Goal: Use online tool/utility: Utilize a website feature to perform a specific function

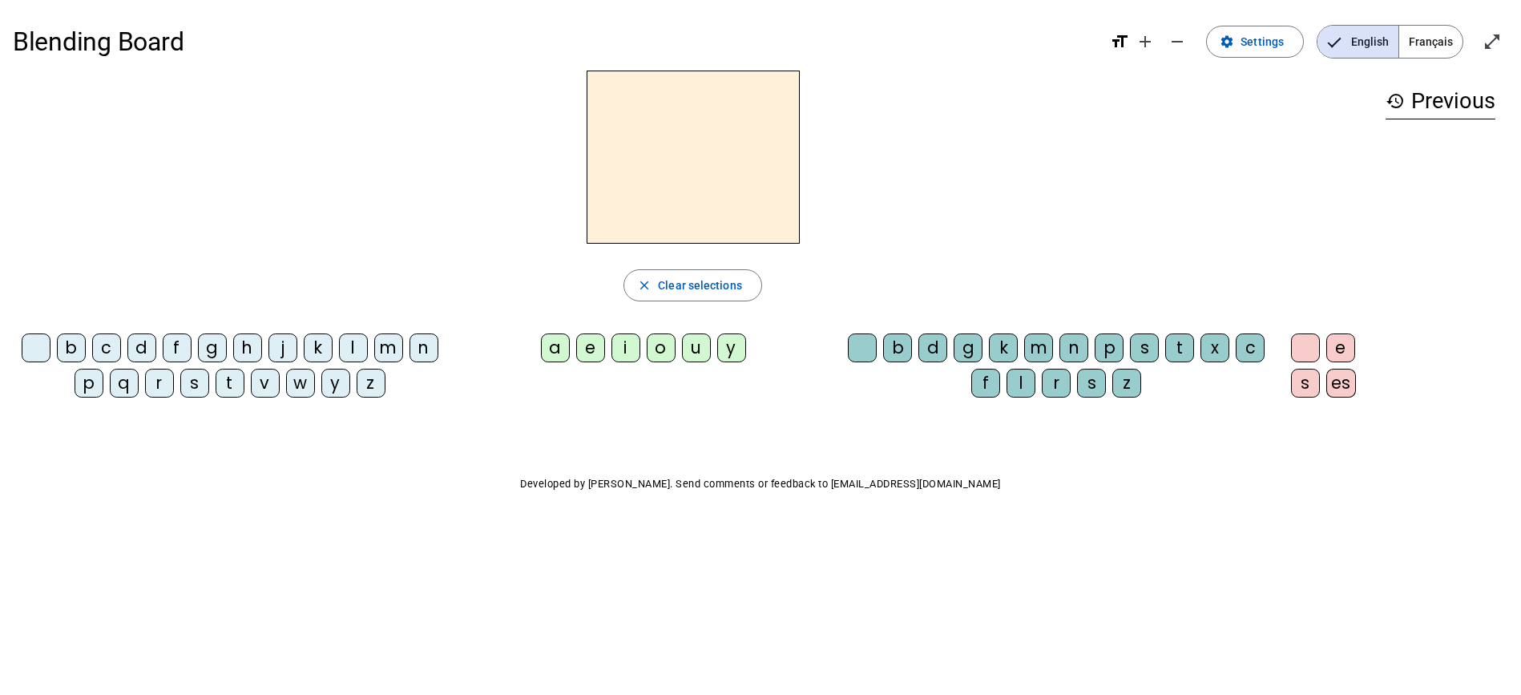
click at [152, 350] on div "d" at bounding box center [141, 347] width 29 height 29
click at [701, 356] on div "u" at bounding box center [696, 347] width 29 height 29
click at [709, 289] on span "Clear selections" at bounding box center [700, 285] width 84 height 19
click at [224, 377] on div "t" at bounding box center [230, 383] width 29 height 29
click at [695, 358] on div "u" at bounding box center [696, 347] width 29 height 29
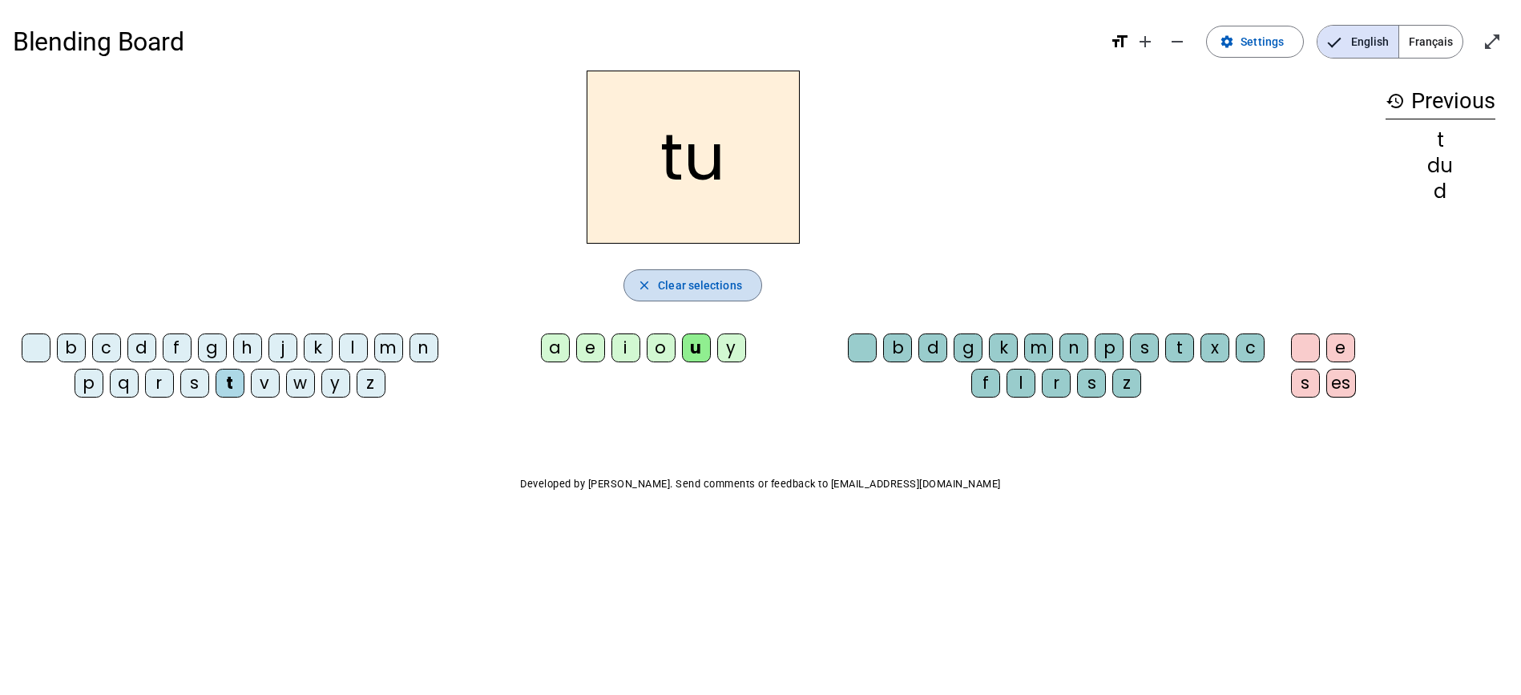
click at [685, 283] on span "Clear selections" at bounding box center [700, 285] width 84 height 19
drag, startPoint x: 555, startPoint y: 228, endPoint x: 511, endPoint y: 241, distance: 45.1
click at [551, 228] on div at bounding box center [693, 157] width 1360 height 173
click at [238, 381] on div "t" at bounding box center [230, 383] width 29 height 29
click at [550, 358] on div "a" at bounding box center [555, 347] width 29 height 29
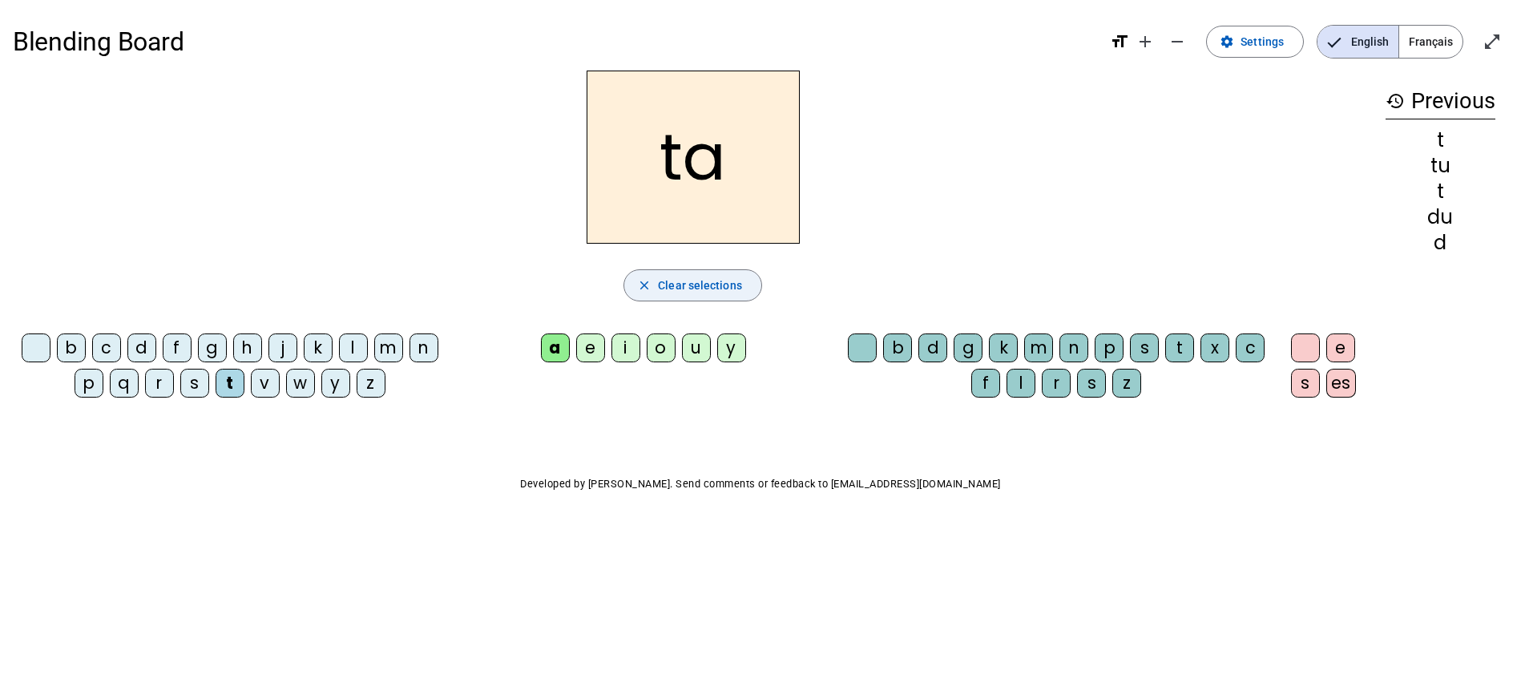
click at [678, 279] on span "Clear selections" at bounding box center [700, 285] width 84 height 19
click at [228, 373] on div "t" at bounding box center [230, 383] width 29 height 29
click at [693, 346] on div "u" at bounding box center [696, 347] width 29 height 29
click at [706, 286] on span "Clear selections" at bounding box center [700, 285] width 84 height 19
click at [231, 375] on div "t" at bounding box center [230, 383] width 29 height 29
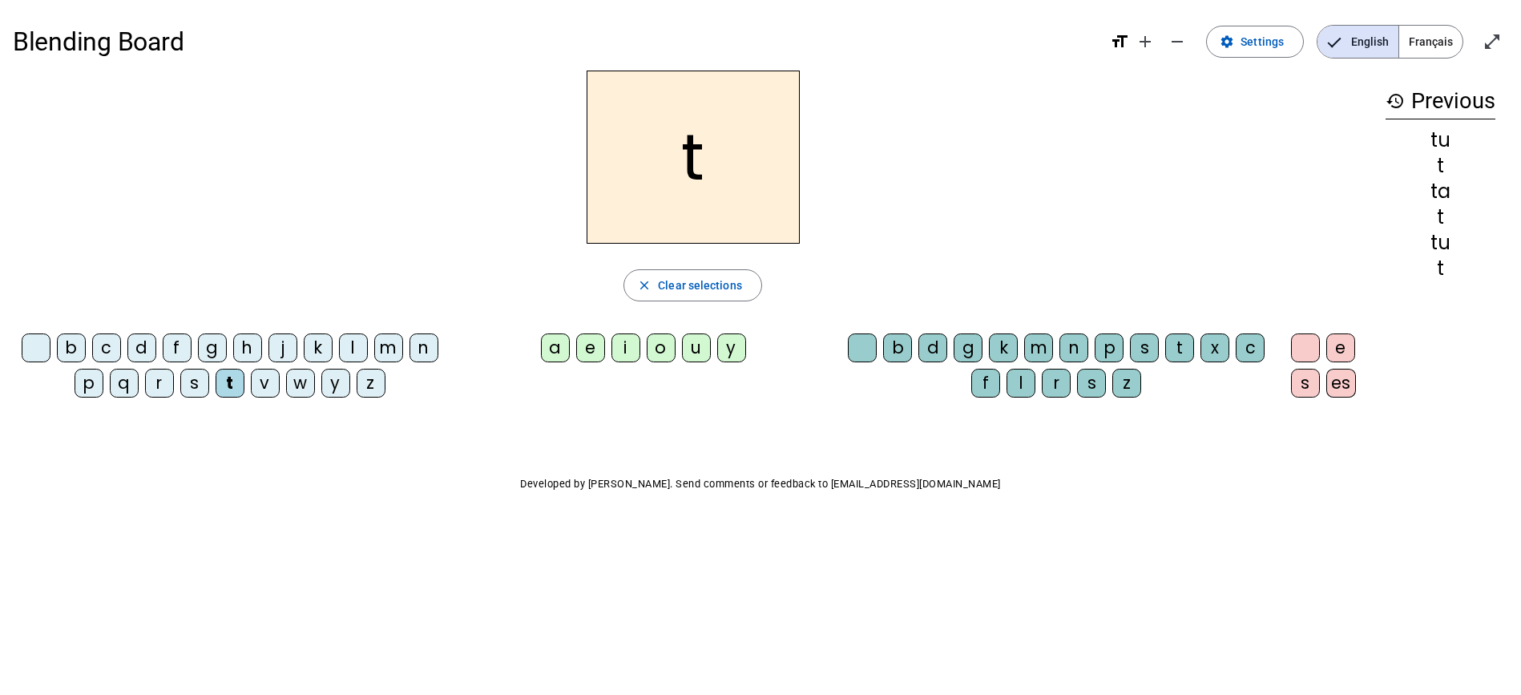
click at [582, 348] on div "e" at bounding box center [590, 347] width 29 height 29
click at [660, 270] on span "button" at bounding box center [692, 285] width 137 height 38
click at [151, 349] on div "d" at bounding box center [141, 347] width 29 height 29
click at [600, 347] on div "e" at bounding box center [590, 347] width 29 height 29
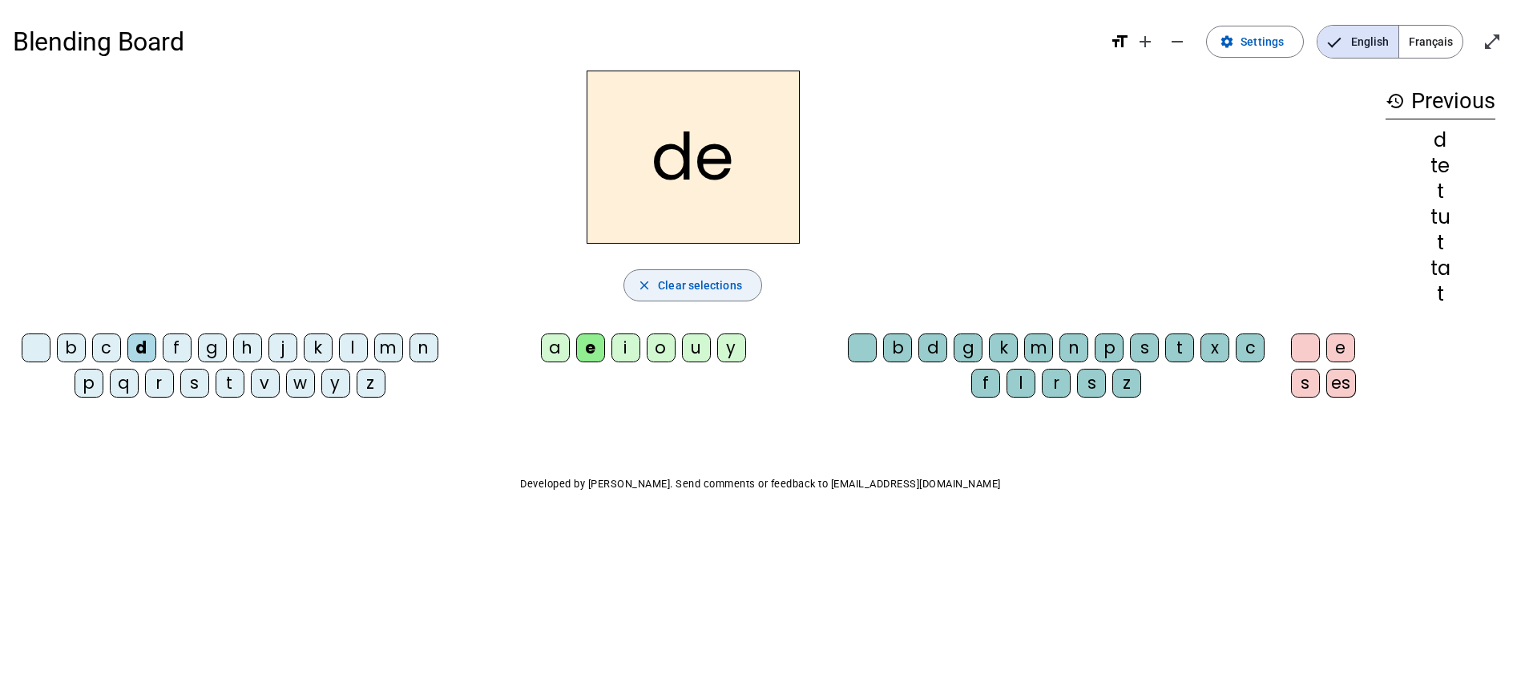
click at [698, 283] on span "Clear selections" at bounding box center [700, 285] width 84 height 19
click at [285, 341] on div "j" at bounding box center [283, 347] width 29 height 29
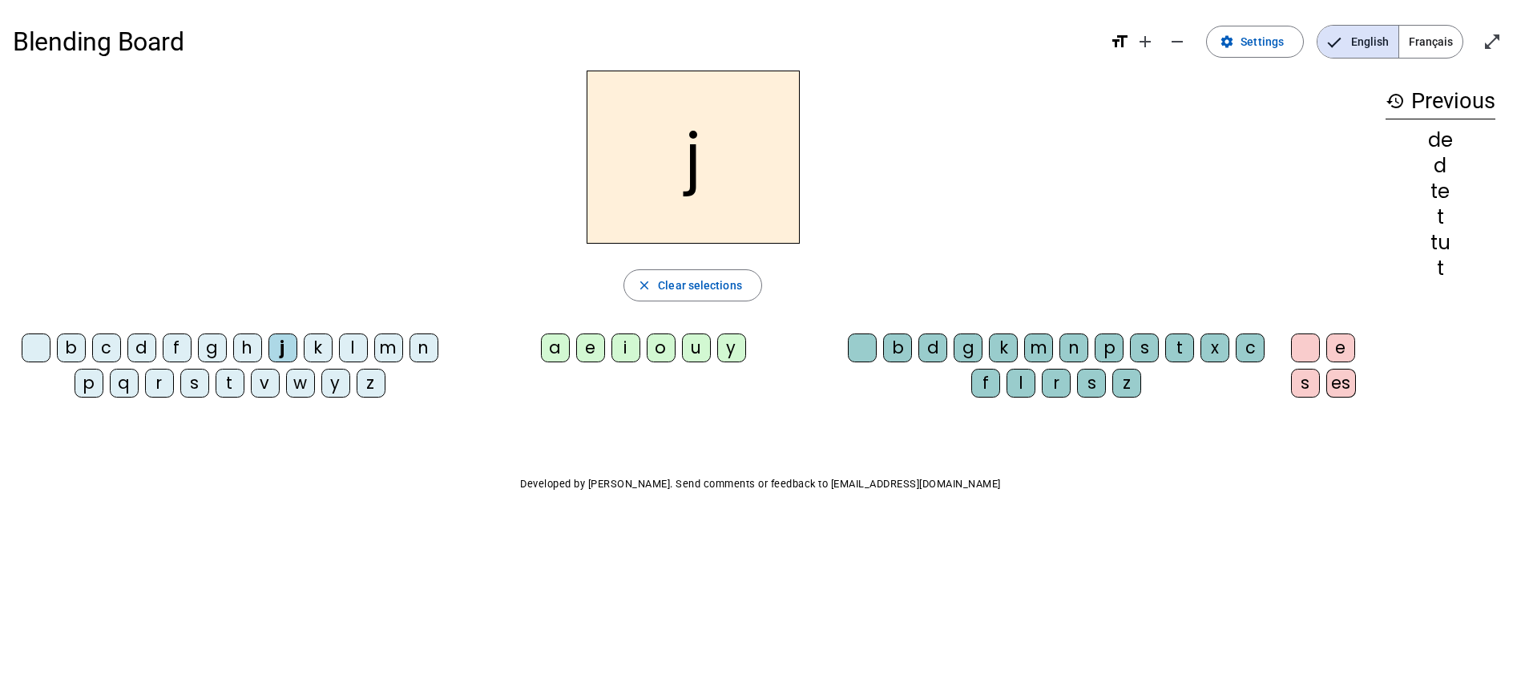
click at [598, 350] on div "e" at bounding box center [590, 347] width 29 height 29
click at [686, 285] on span "Clear selections" at bounding box center [700, 285] width 84 height 19
click at [383, 344] on div "m" at bounding box center [388, 347] width 29 height 29
click at [592, 348] on div "e" at bounding box center [590, 347] width 29 height 29
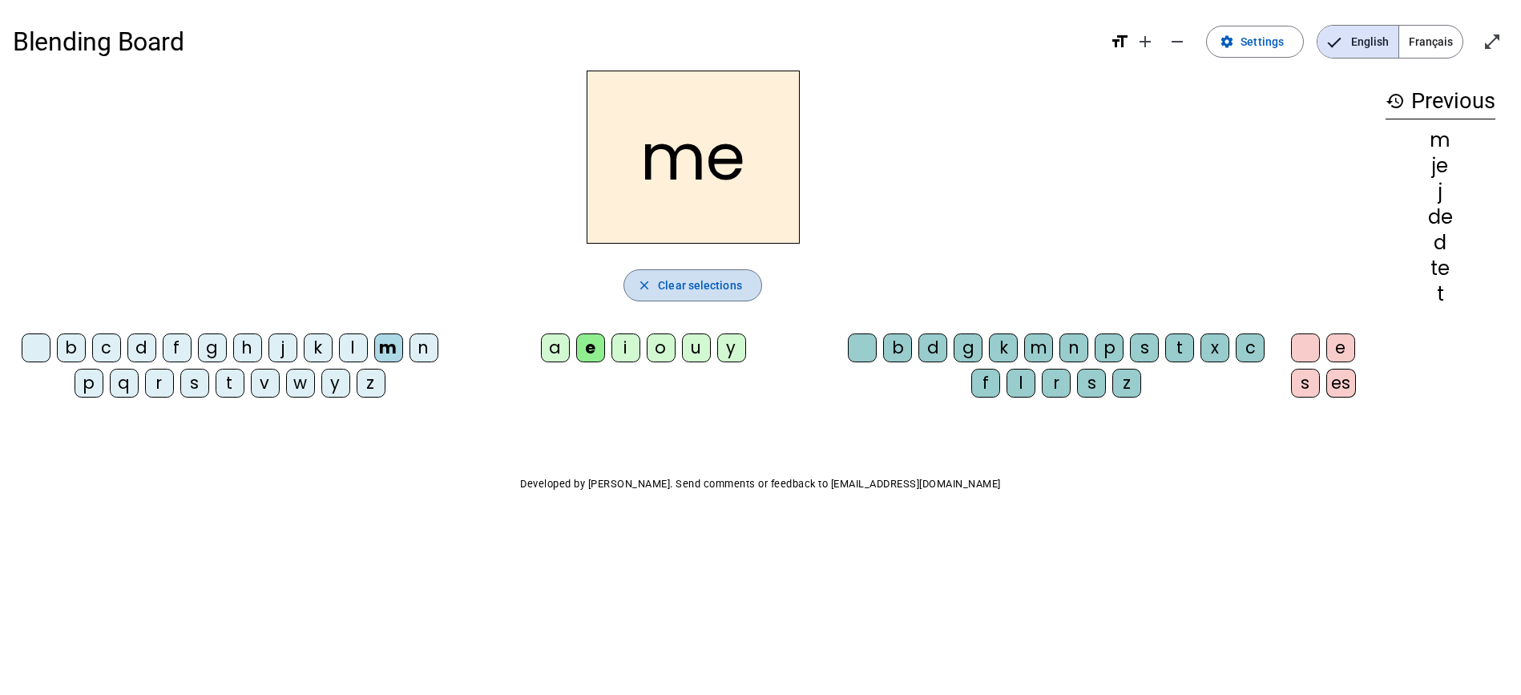
click at [670, 289] on span "Clear selections" at bounding box center [700, 285] width 84 height 19
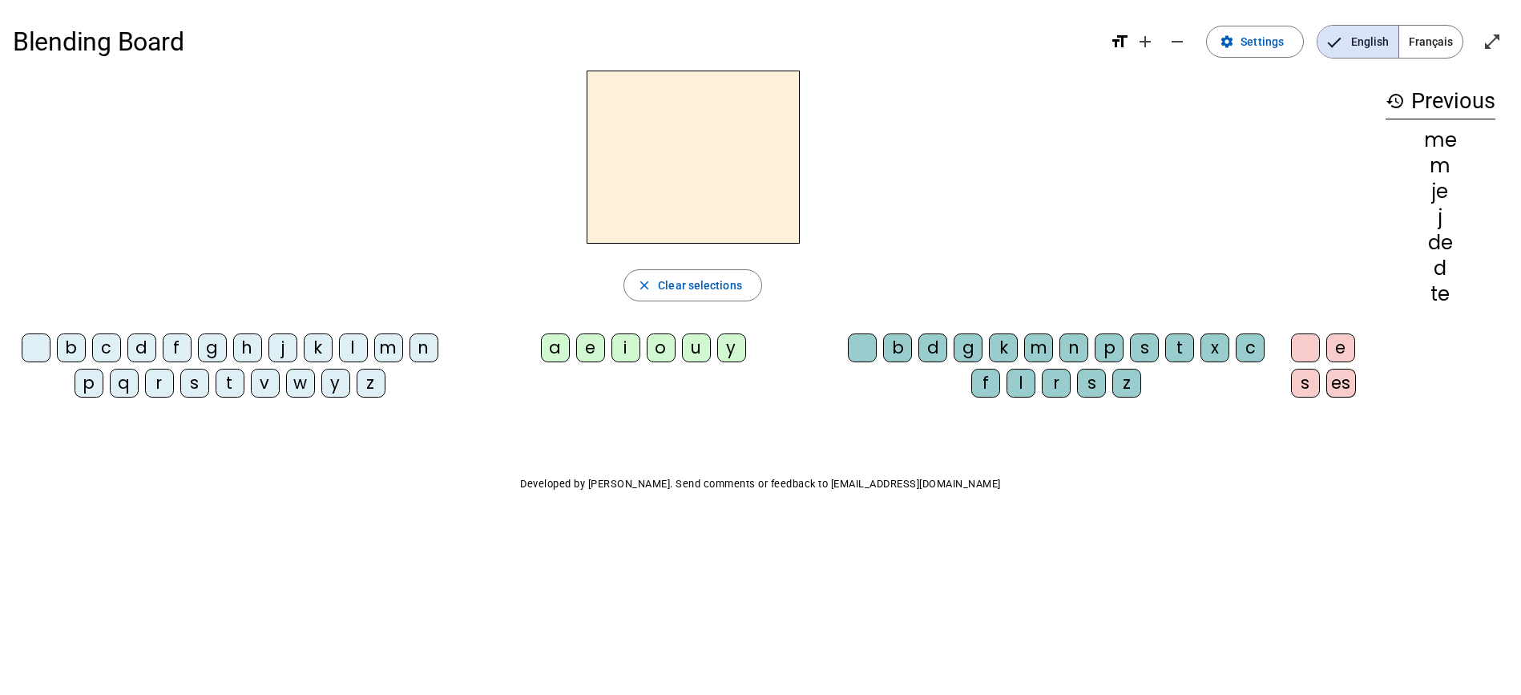
click at [382, 342] on div "m" at bounding box center [388, 347] width 29 height 29
click at [602, 349] on div "e" at bounding box center [590, 347] width 29 height 29
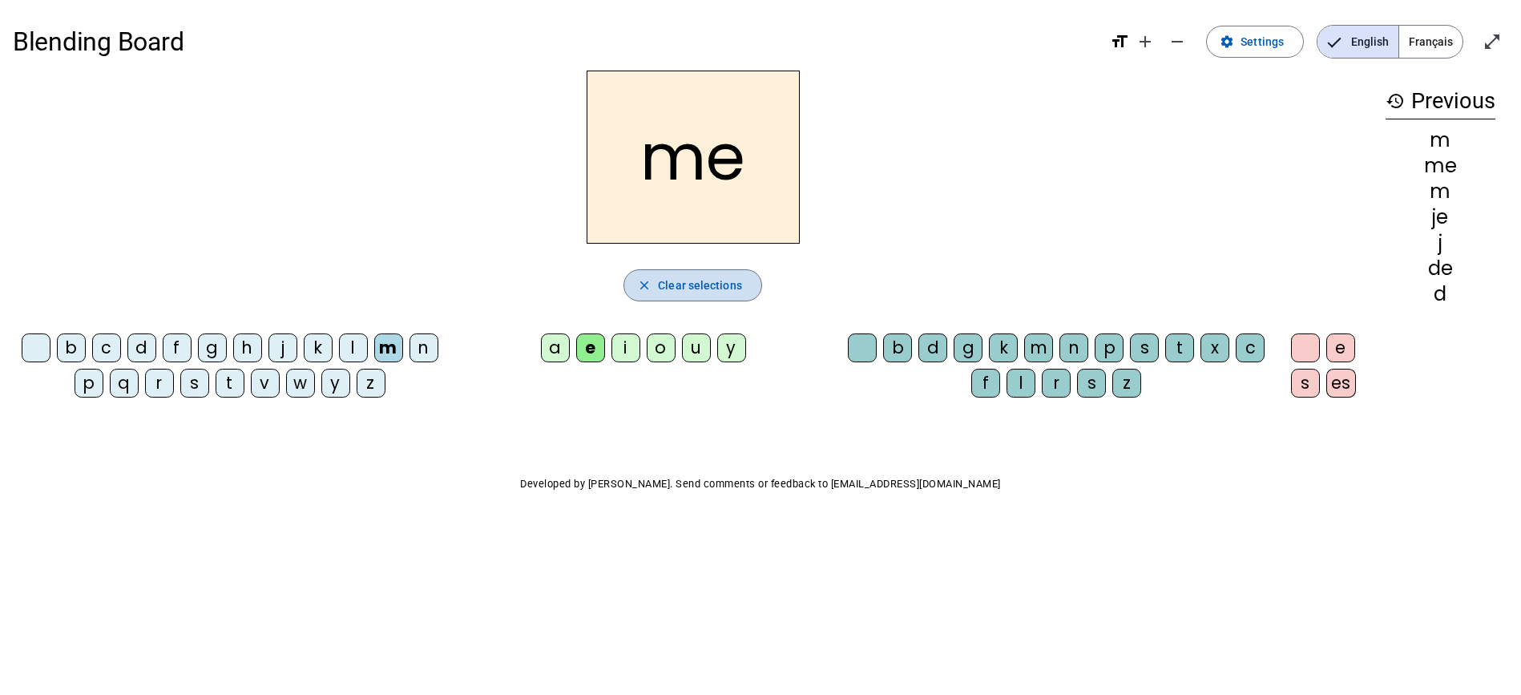
click at [694, 290] on span "Clear selections" at bounding box center [700, 285] width 84 height 19
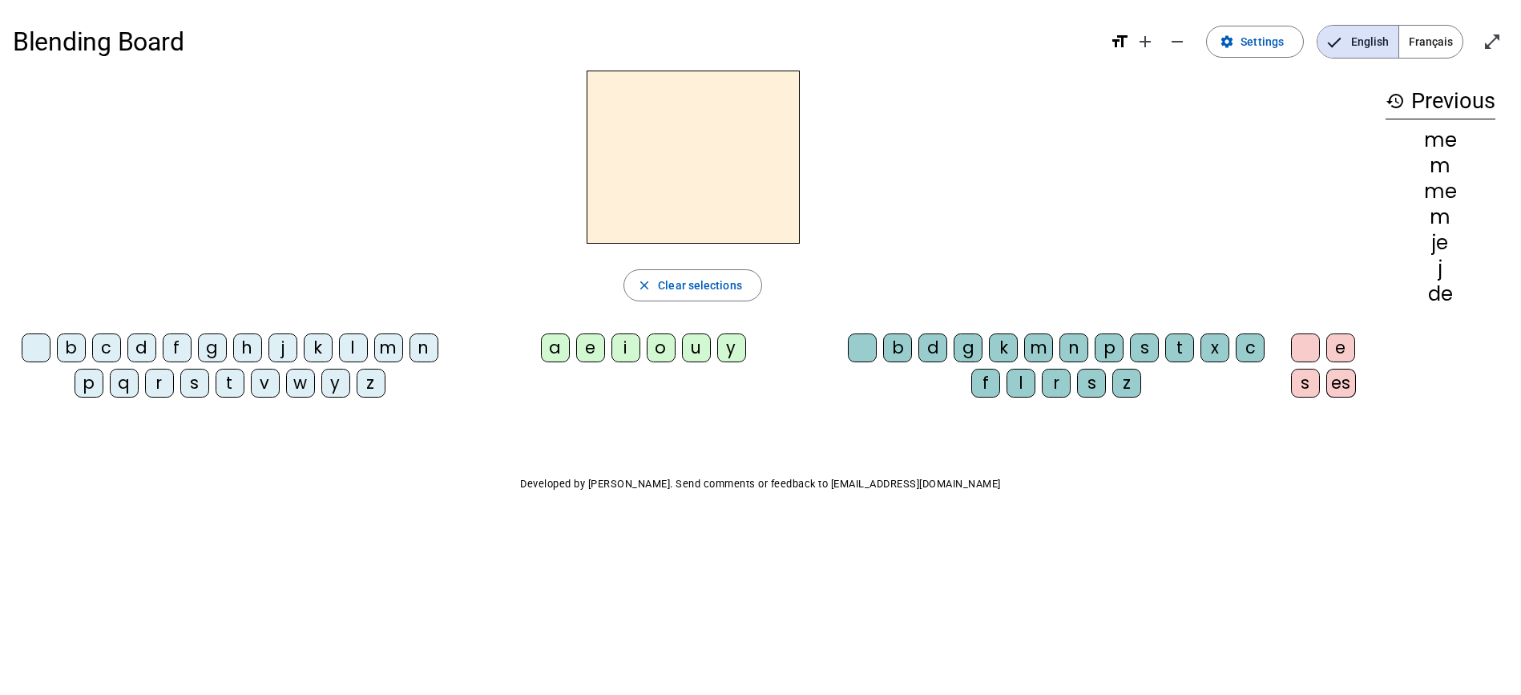
click at [376, 344] on div "m" at bounding box center [388, 347] width 29 height 29
click at [546, 352] on div "a" at bounding box center [555, 347] width 29 height 29
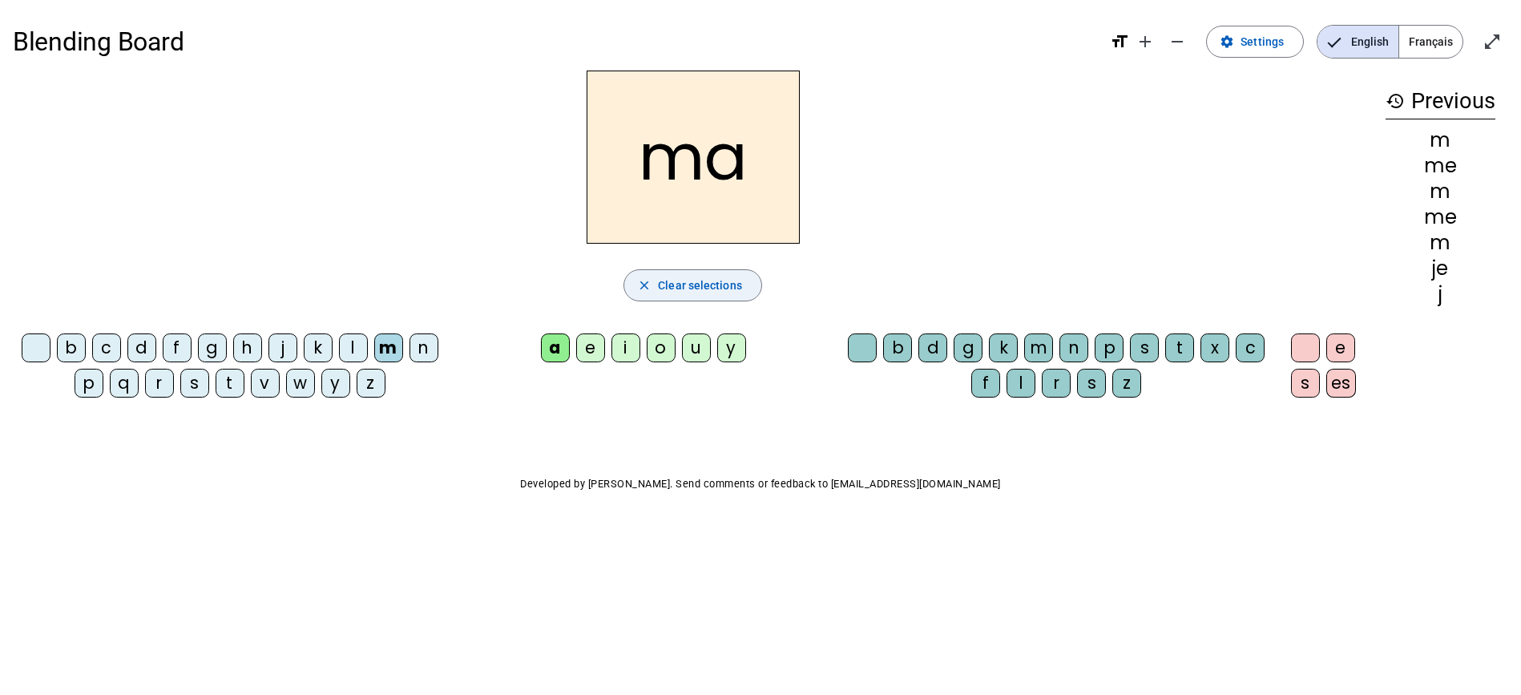
click at [647, 292] on mat-icon "close" at bounding box center [644, 285] width 14 height 14
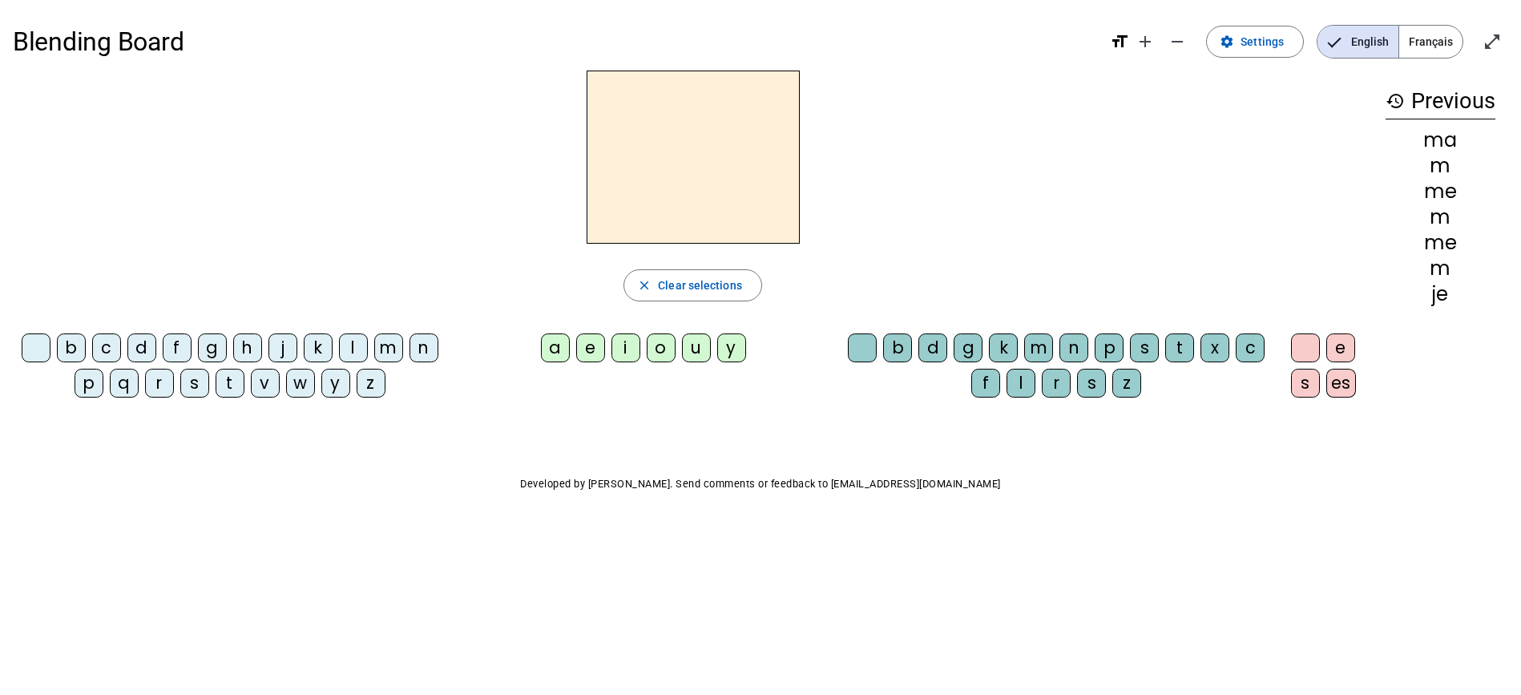
click at [386, 344] on div "m" at bounding box center [388, 347] width 29 height 29
click at [548, 347] on div "a" at bounding box center [555, 347] width 29 height 29
click at [1021, 389] on div "l" at bounding box center [1021, 383] width 29 height 29
